Goal: Information Seeking & Learning: Learn about a topic

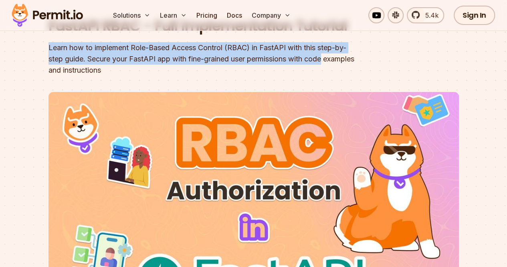
drag, startPoint x: 38, startPoint y: 53, endPoint x: 377, endPoint y: 66, distance: 338.6
click at [377, 66] on section "Home / Blog / FastAPI RBAC - Full Implementation Tutorial FastAPI RBAC - Full I…" at bounding box center [253, 163] width 507 height 445
click at [377, 70] on header "FastAPI RBAC - Full Implementation Tutorial Learn how to implement Role-Based A…" at bounding box center [254, 191] width 411 height 350
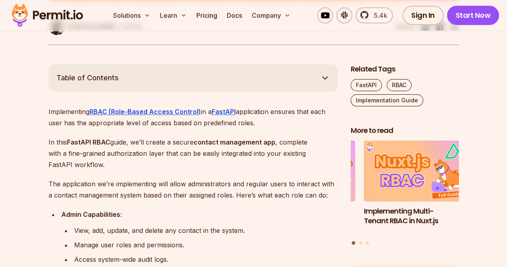
scroll to position [441, 0]
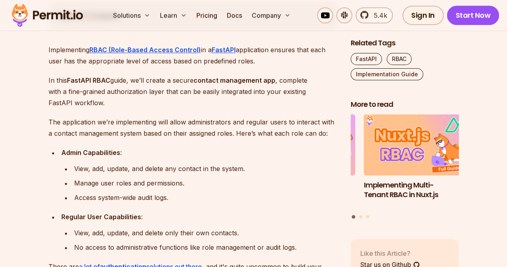
drag, startPoint x: 39, startPoint y: 109, endPoint x: 35, endPoint y: 127, distance: 18.2
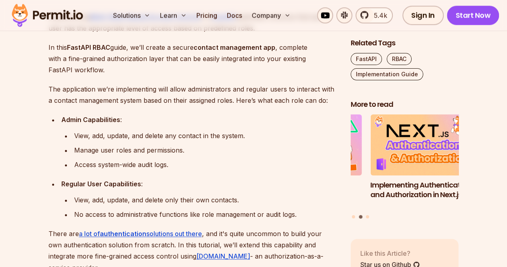
scroll to position [506, 0]
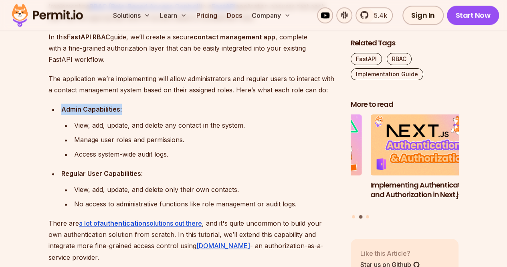
drag, startPoint x: 65, startPoint y: 109, endPoint x: 128, endPoint y: 113, distance: 63.5
click at [133, 108] on li "Admin Capabilities : View, add, update, and delete any contact in the system. M…" at bounding box center [198, 131] width 279 height 56
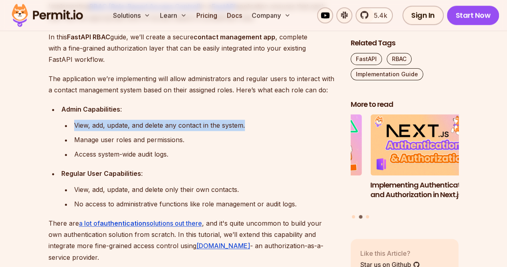
drag, startPoint x: 70, startPoint y: 122, endPoint x: 289, endPoint y: 128, distance: 219.0
click at [284, 125] on li "View, add, update, and delete any contact in the system." at bounding box center [205, 124] width 266 height 11
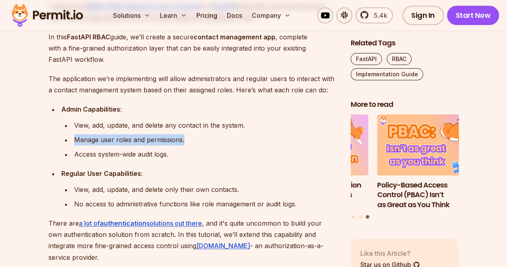
drag, startPoint x: 227, startPoint y: 140, endPoint x: 2, endPoint y: 147, distance: 224.2
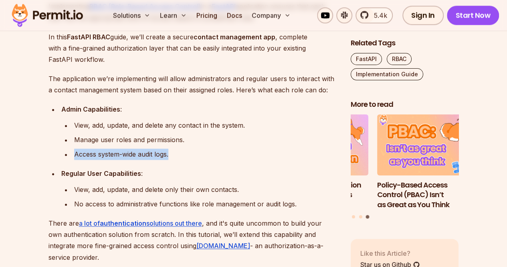
drag, startPoint x: 106, startPoint y: 163, endPoint x: 214, endPoint y: 163, distance: 107.9
click at [242, 161] on ul "Admin Capabilities : View, add, update, and delete any contact in the system. M…" at bounding box center [193, 156] width 289 height 106
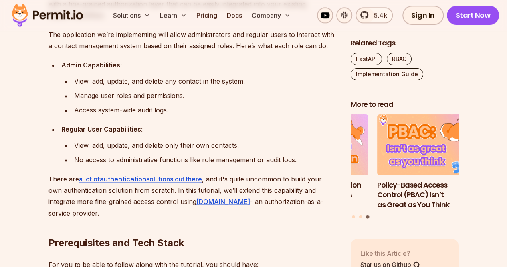
scroll to position [586, 0]
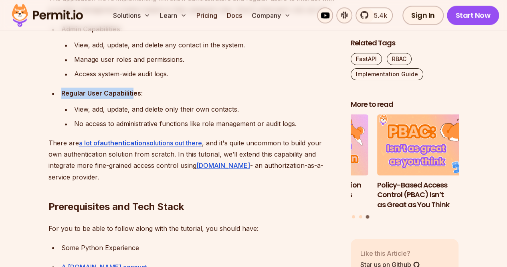
drag, startPoint x: 55, startPoint y: 94, endPoint x: 181, endPoint y: 99, distance: 126.4
click at [177, 98] on li "Regular User Capabilities : View, add, update, and delete only their own contac…" at bounding box center [198, 108] width 279 height 42
click at [206, 103] on div "View, add, update, and delete only their own contacts." at bounding box center [206, 108] width 264 height 11
drag, startPoint x: 216, startPoint y: 109, endPoint x: 2, endPoint y: 120, distance: 213.6
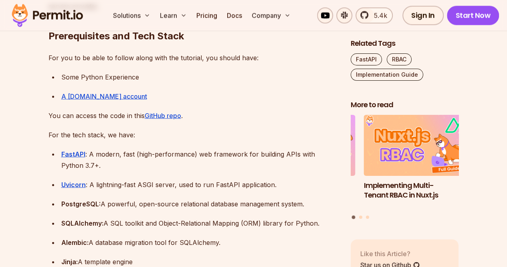
scroll to position [747, 0]
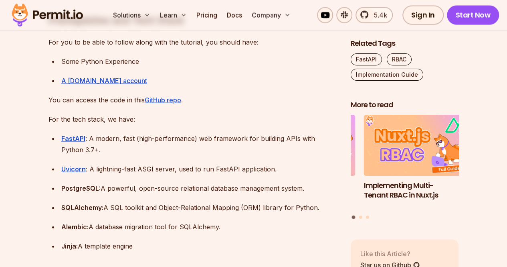
drag, startPoint x: 34, startPoint y: 130, endPoint x: 33, endPoint y: 144, distance: 14.5
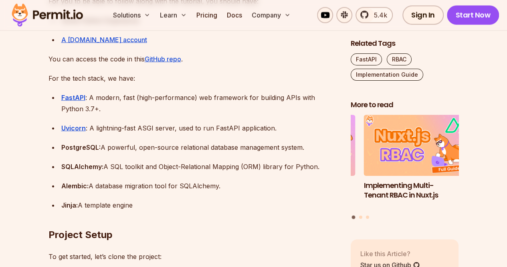
scroll to position [733, 0]
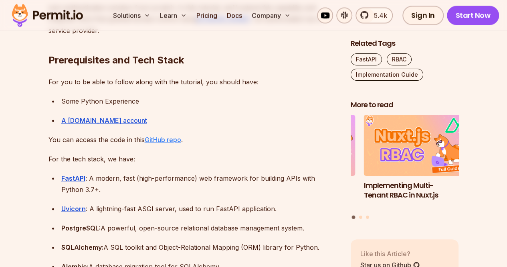
click at [152, 138] on link "GitHub repo" at bounding box center [163, 139] width 36 height 8
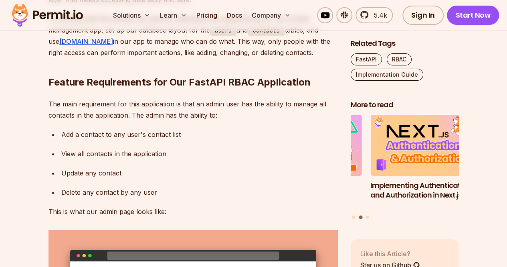
drag, startPoint x: 34, startPoint y: 169, endPoint x: 33, endPoint y: 180, distance: 11.7
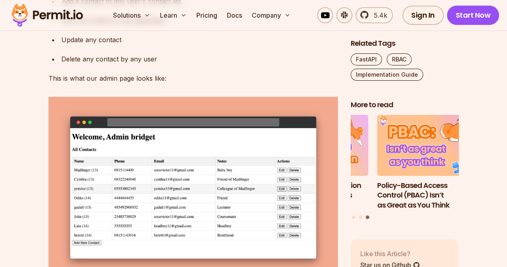
scroll to position [1504, 0]
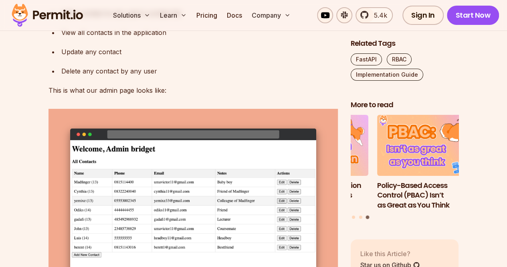
drag, startPoint x: 42, startPoint y: 42, endPoint x: 61, endPoint y: 47, distance: 20.2
drag, startPoint x: 61, startPoint y: 87, endPoint x: 166, endPoint y: 92, distance: 105.6
click at [160, 19] on div "Add a contact to any user's contact list" at bounding box center [199, 13] width 277 height 11
drag, startPoint x: 199, startPoint y: 99, endPoint x: 179, endPoint y: 100, distance: 20.1
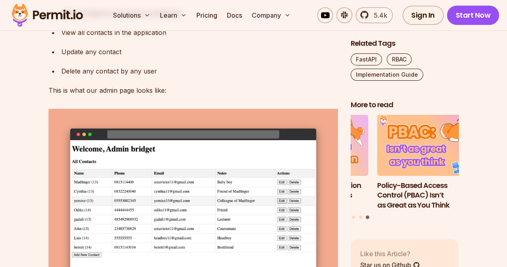
click at [199, 77] on ul "Add a contact to any user's contact list View all contacts in the application U…" at bounding box center [193, 42] width 289 height 69
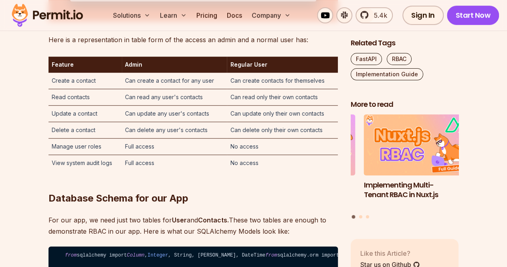
scroll to position [1784, 0]
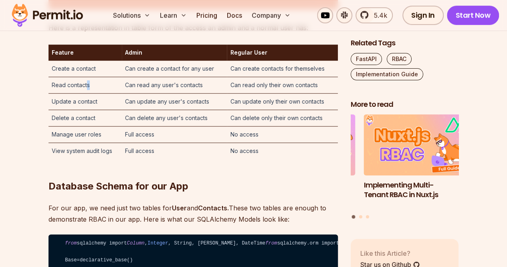
click at [102, 93] on td "Read contacts" at bounding box center [86, 85] width 74 height 16
drag, startPoint x: 68, startPoint y: 177, endPoint x: 79, endPoint y: 178, distance: 10.9
click at [76, 109] on td "Update a contact" at bounding box center [86, 101] width 74 height 16
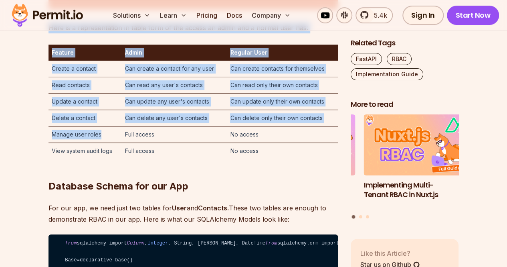
drag, startPoint x: 49, startPoint y: 199, endPoint x: 93, endPoint y: 207, distance: 44.4
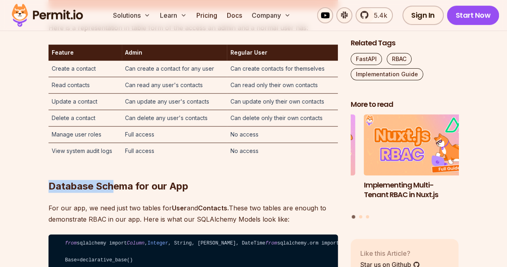
drag, startPoint x: 48, startPoint y: 225, endPoint x: 115, endPoint y: 228, distance: 67.4
click at [115, 192] on h2 "Database Schema for our App" at bounding box center [193, 170] width 289 height 45
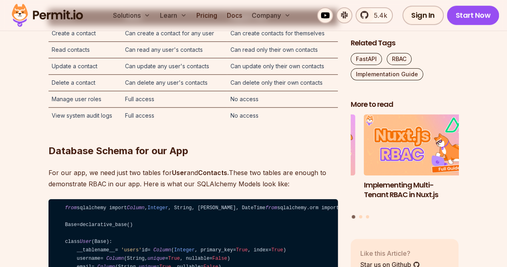
scroll to position [1904, 0]
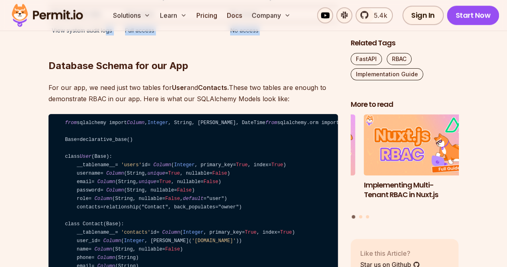
drag, startPoint x: 51, startPoint y: 105, endPoint x: 102, endPoint y: 113, distance: 51.4
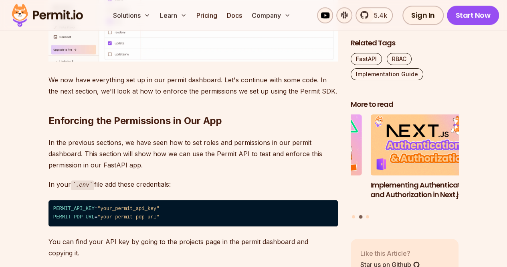
scroll to position [3468, 0]
